Goal: Information Seeking & Learning: Learn about a topic

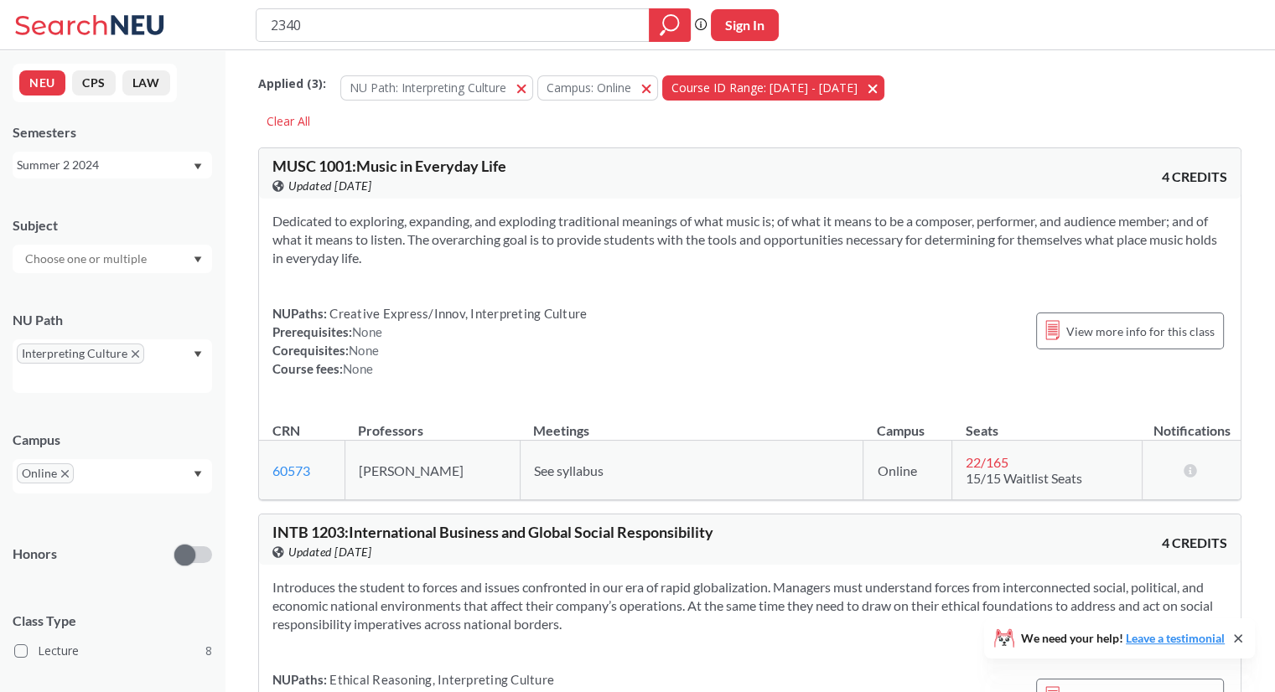
click at [849, 85] on button "Course ID Range: [DATE] - [DATE] [DATE] - [DATE]" at bounding box center [773, 87] width 222 height 25
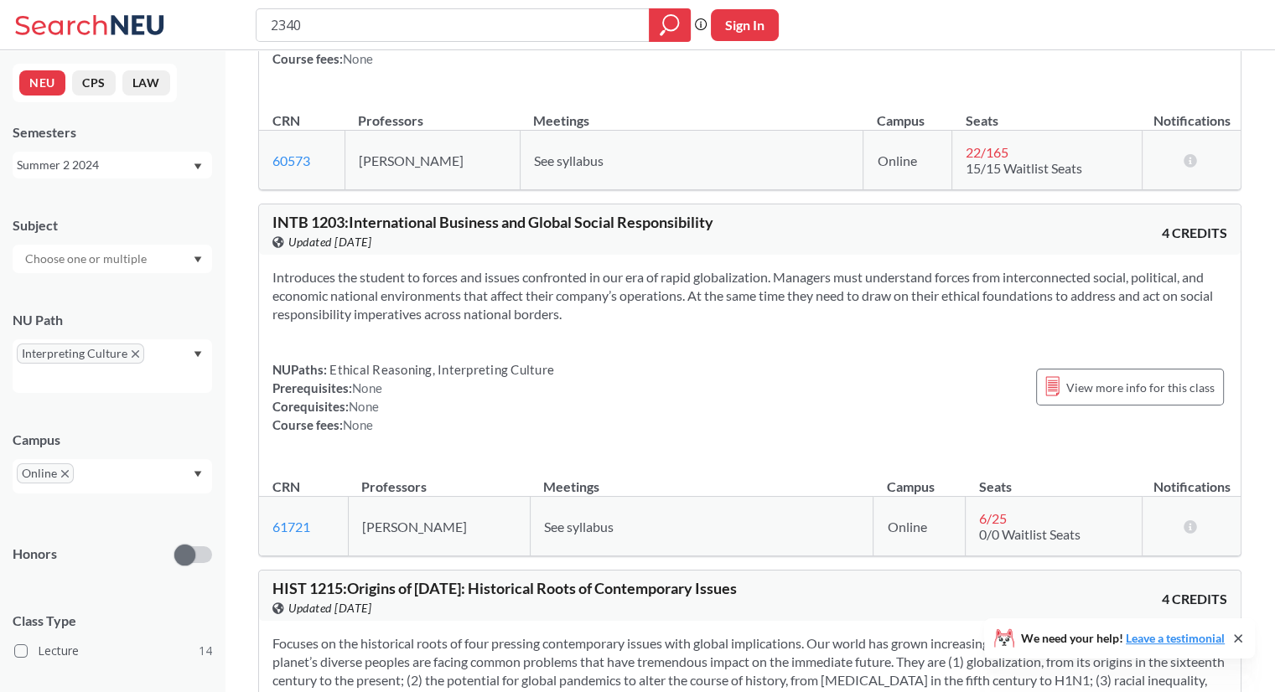
scroll to position [315, 0]
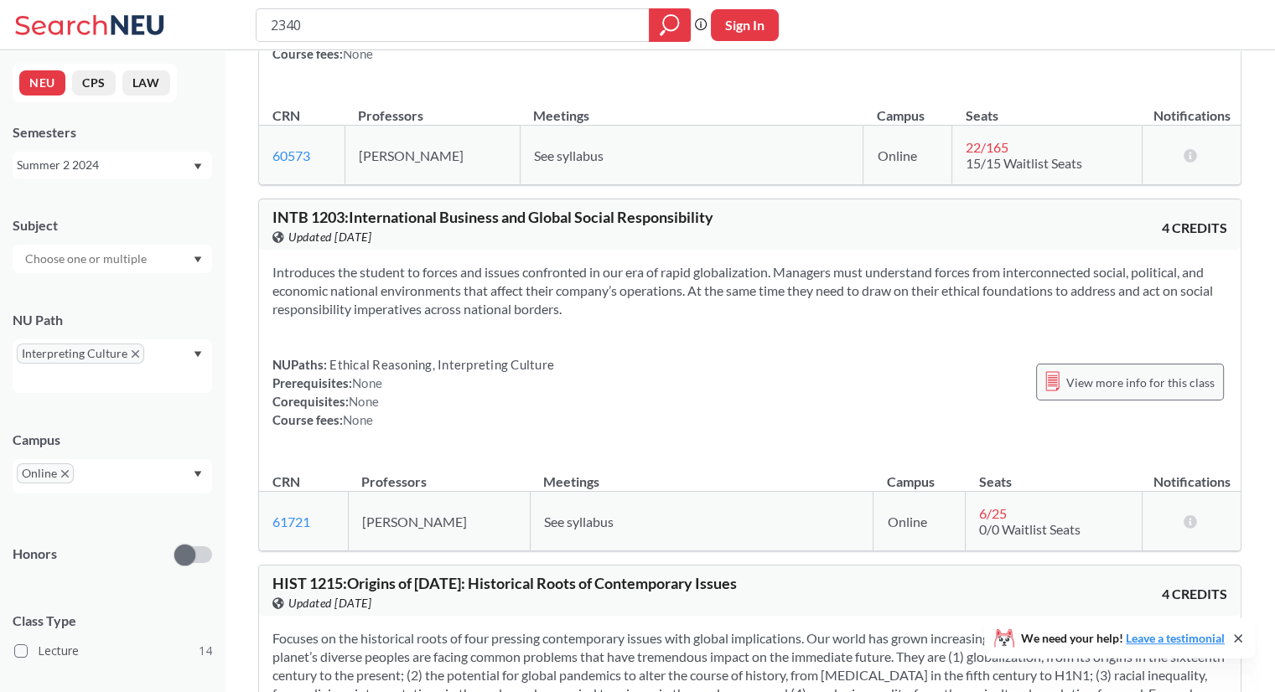
click at [1077, 385] on span "View more info for this class" at bounding box center [1140, 382] width 148 height 21
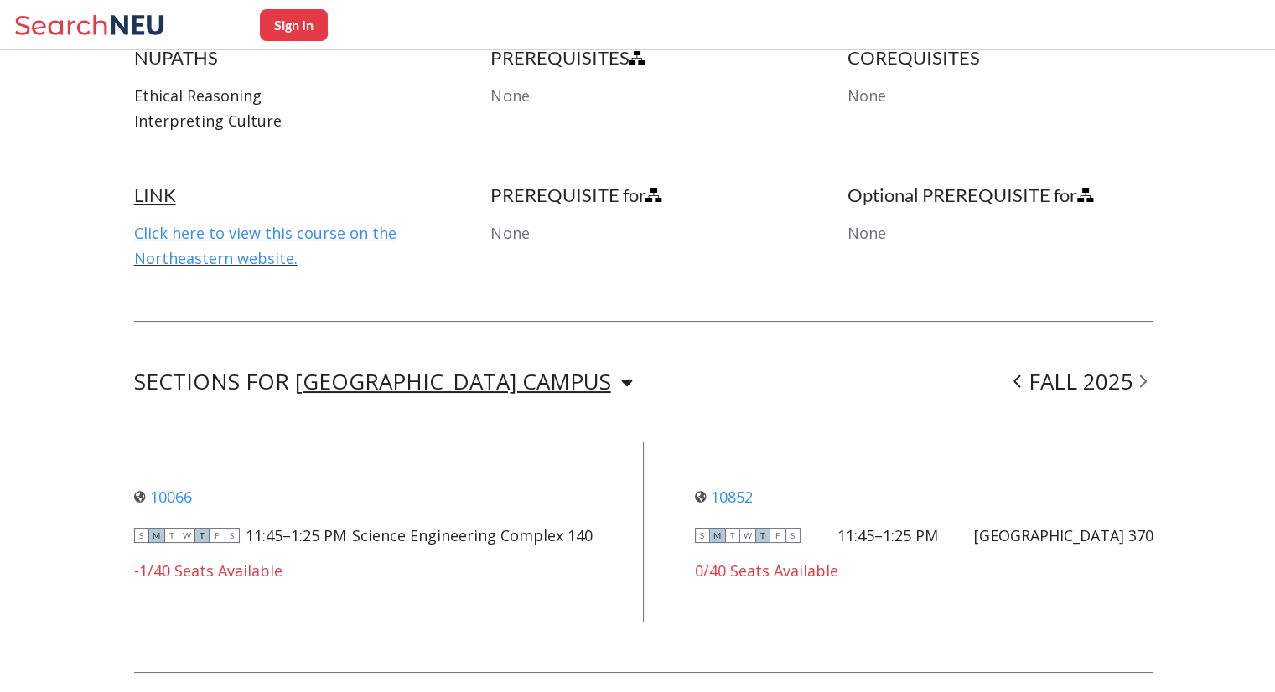
scroll to position [971, 0]
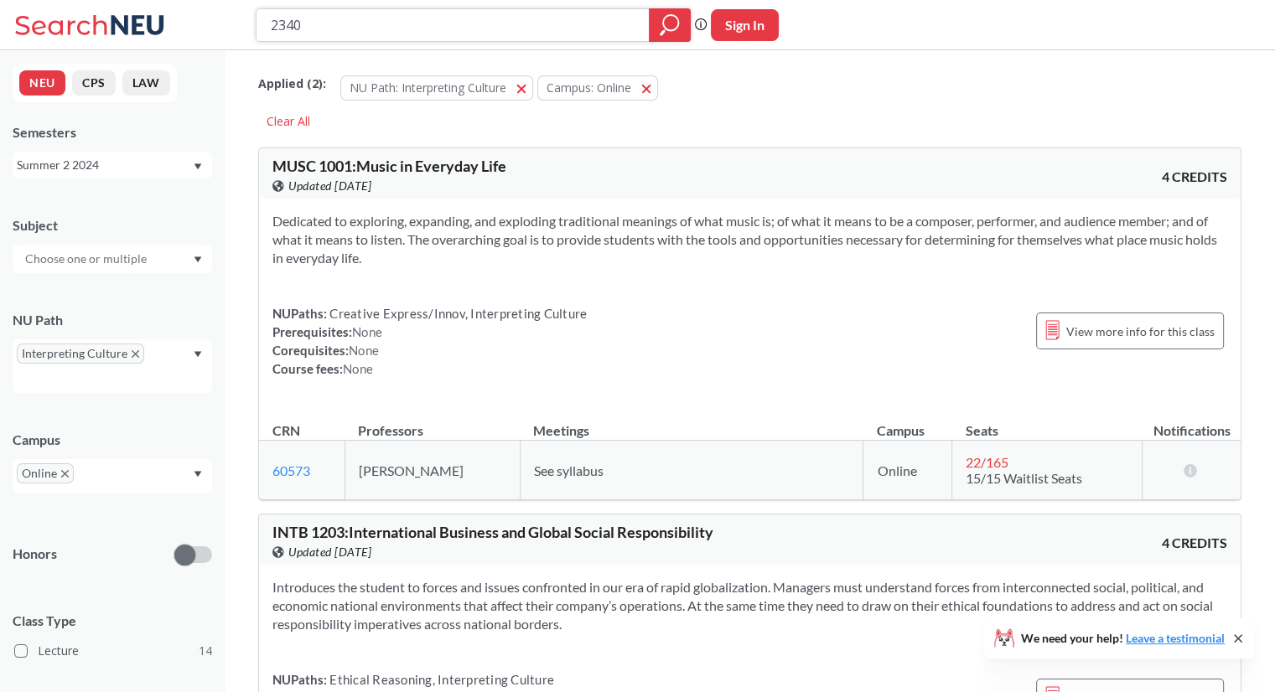
drag, startPoint x: 374, startPoint y: 23, endPoint x: 258, endPoint y: 28, distance: 115.7
click at [258, 28] on div "2340" at bounding box center [473, 25] width 435 height 34
type input "1209"
click at [273, 23] on input "1209" at bounding box center [453, 25] width 368 height 28
type input "ACCT 1209"
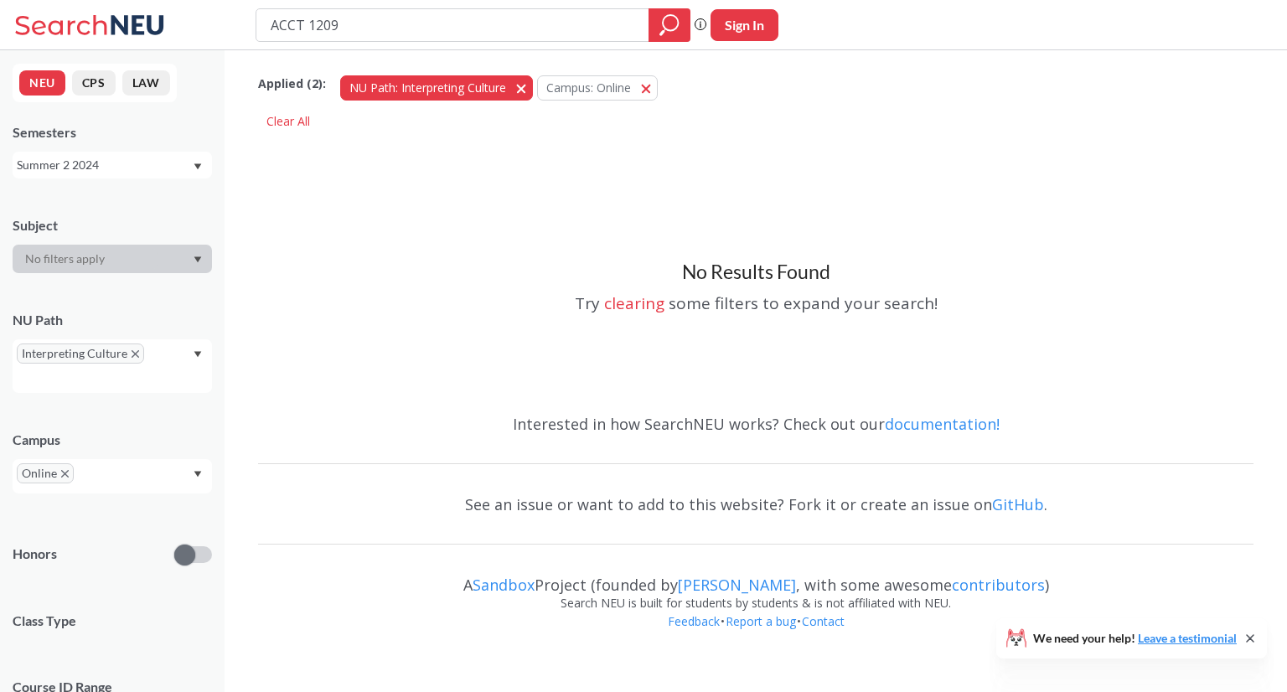
click at [527, 91] on span "button" at bounding box center [527, 88] width 0 height 16
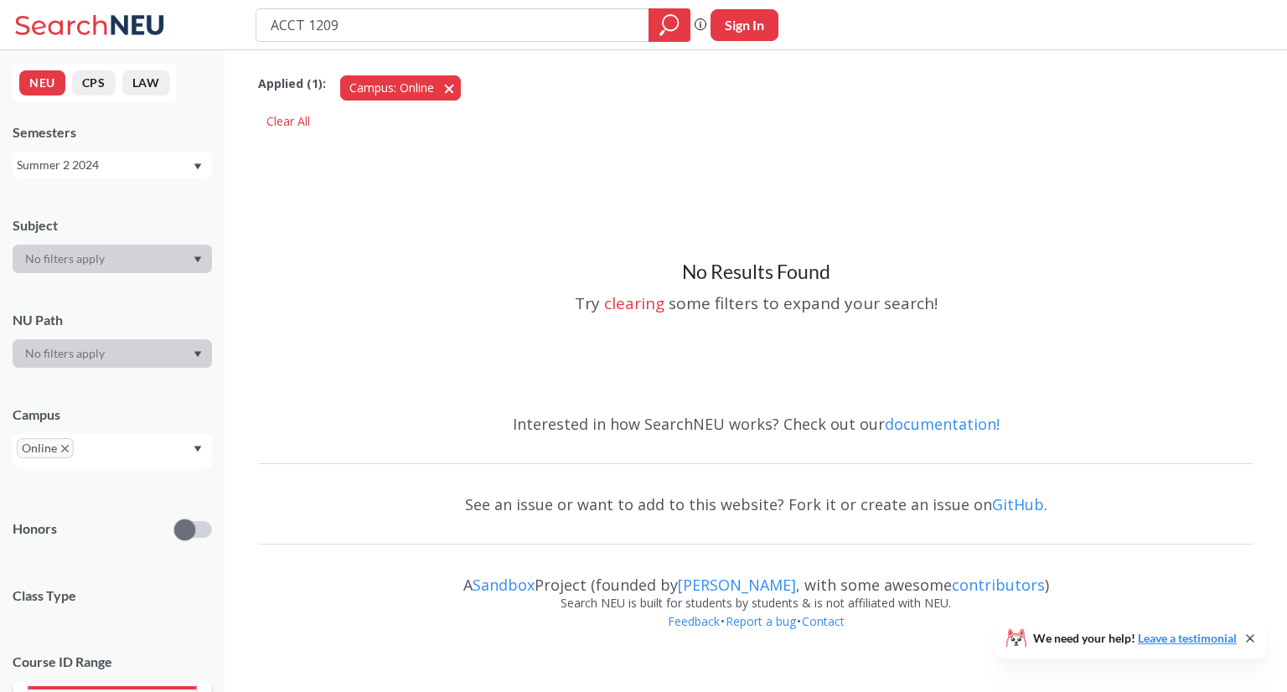
click at [457, 91] on button "Campus: Online Online" at bounding box center [400, 87] width 121 height 25
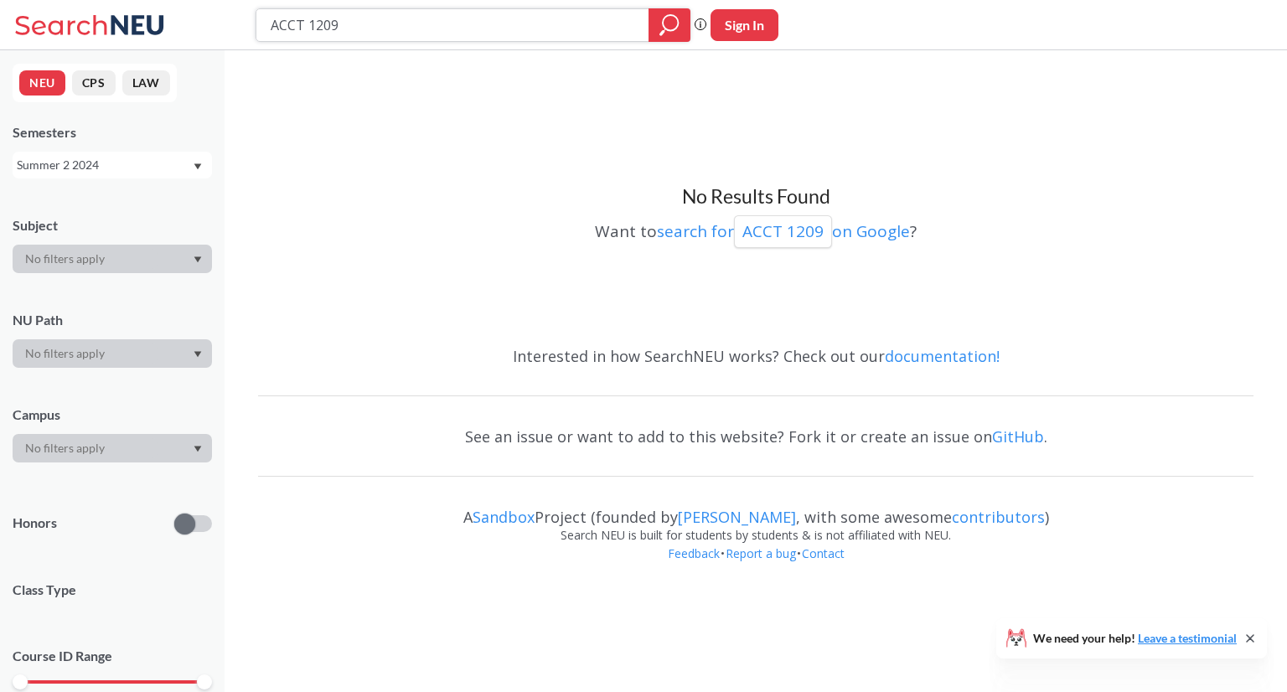
click at [660, 30] on icon "magnifying glass" at bounding box center [670, 24] width 20 height 23
click at [666, 28] on icon "magnifying glass" at bounding box center [670, 24] width 20 height 23
click at [122, 165] on div "Summer 2 2024" at bounding box center [104, 165] width 175 height 18
click at [117, 205] on div "Fall 2025" at bounding box center [116, 202] width 189 height 18
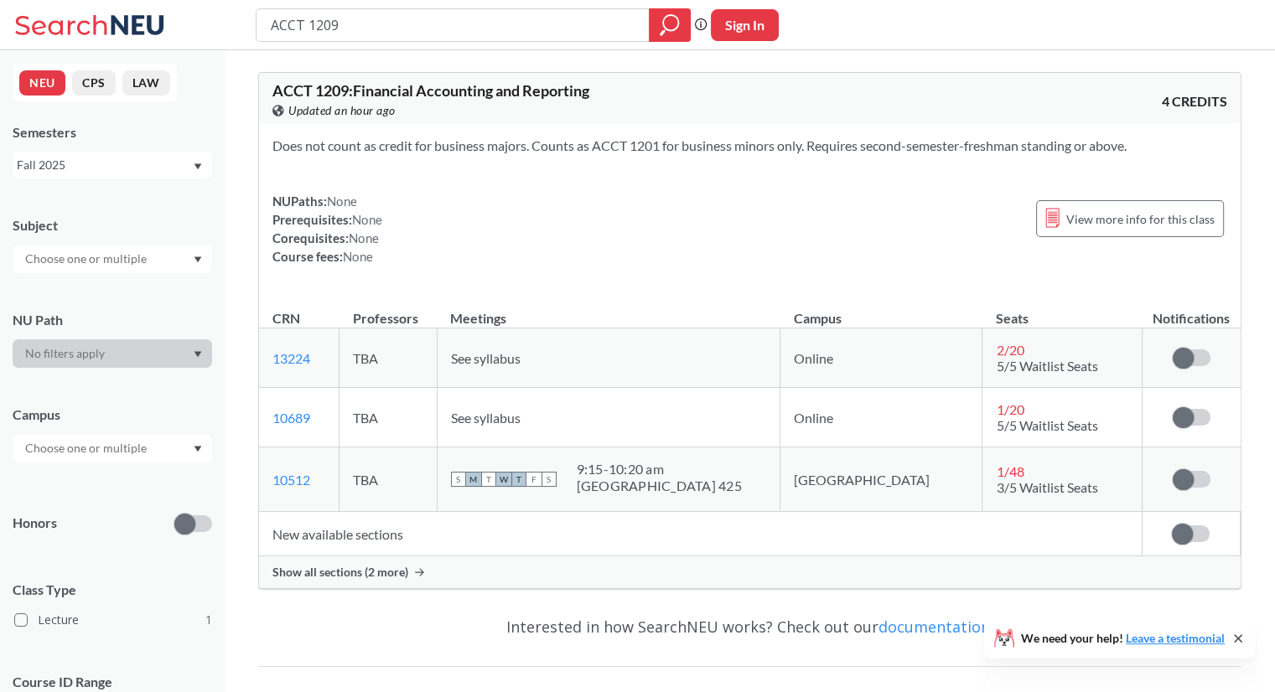
scroll to position [106, 0]
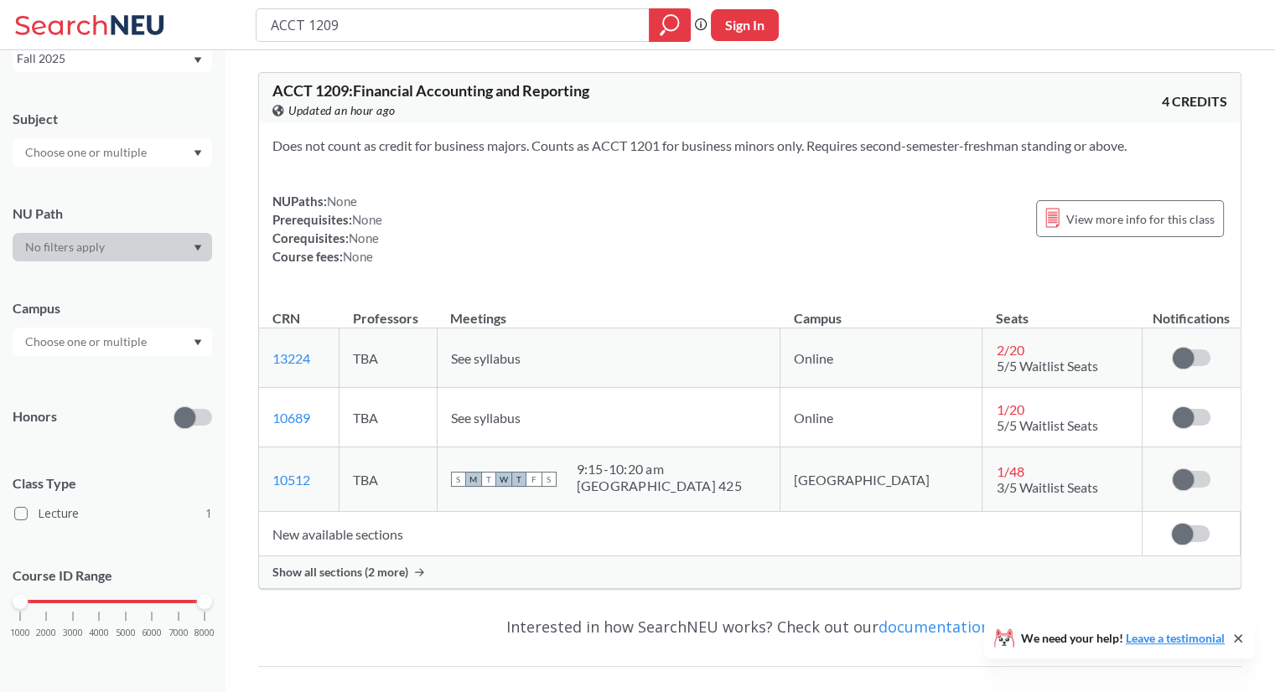
click at [137, 350] on input "text" at bounding box center [87, 342] width 141 height 20
click at [151, 344] on input "text" at bounding box center [87, 342] width 141 height 20
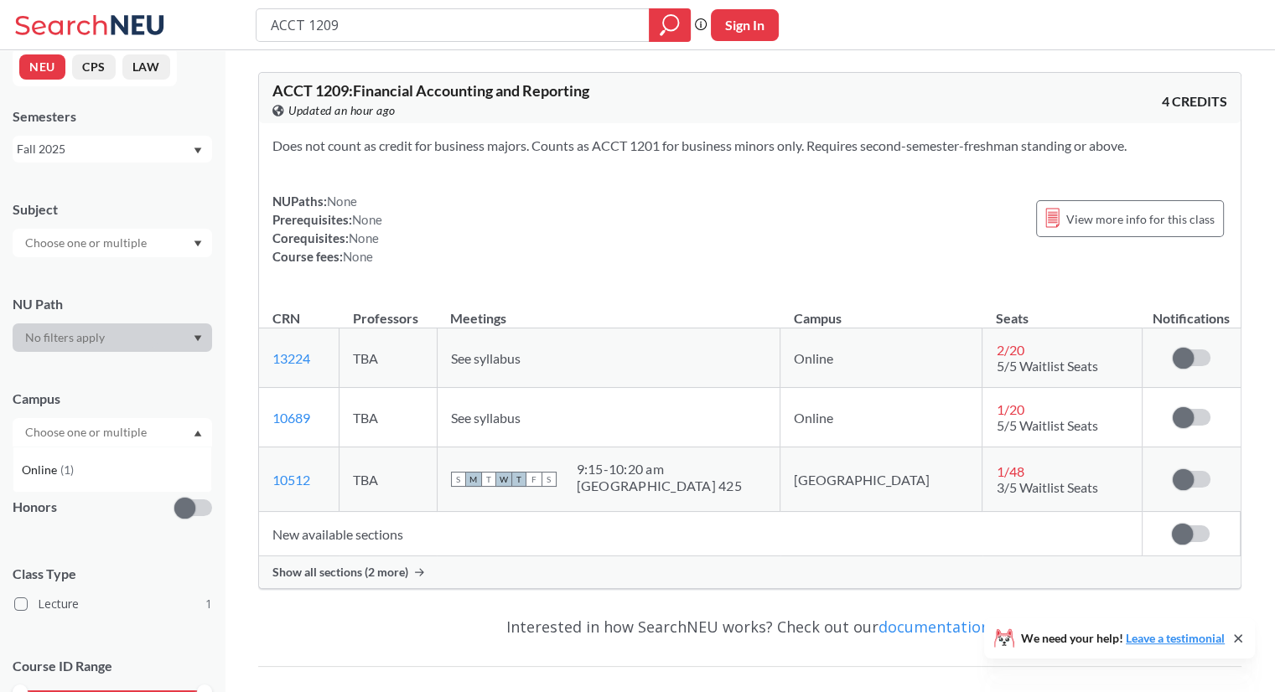
scroll to position [0, 0]
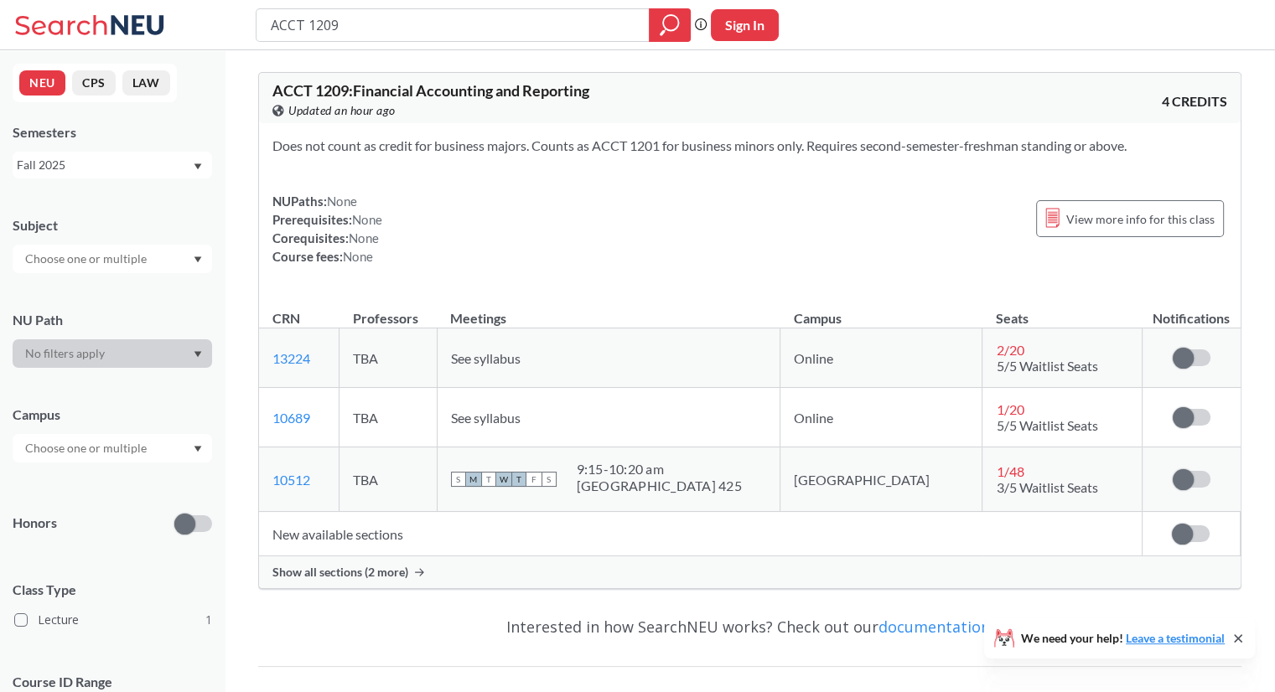
click at [437, 229] on div "NUPaths: None Prerequisites: None Corequisites: None Course fees: None View mor…" at bounding box center [749, 229] width 955 height 74
